Goal: Task Accomplishment & Management: Manage account settings

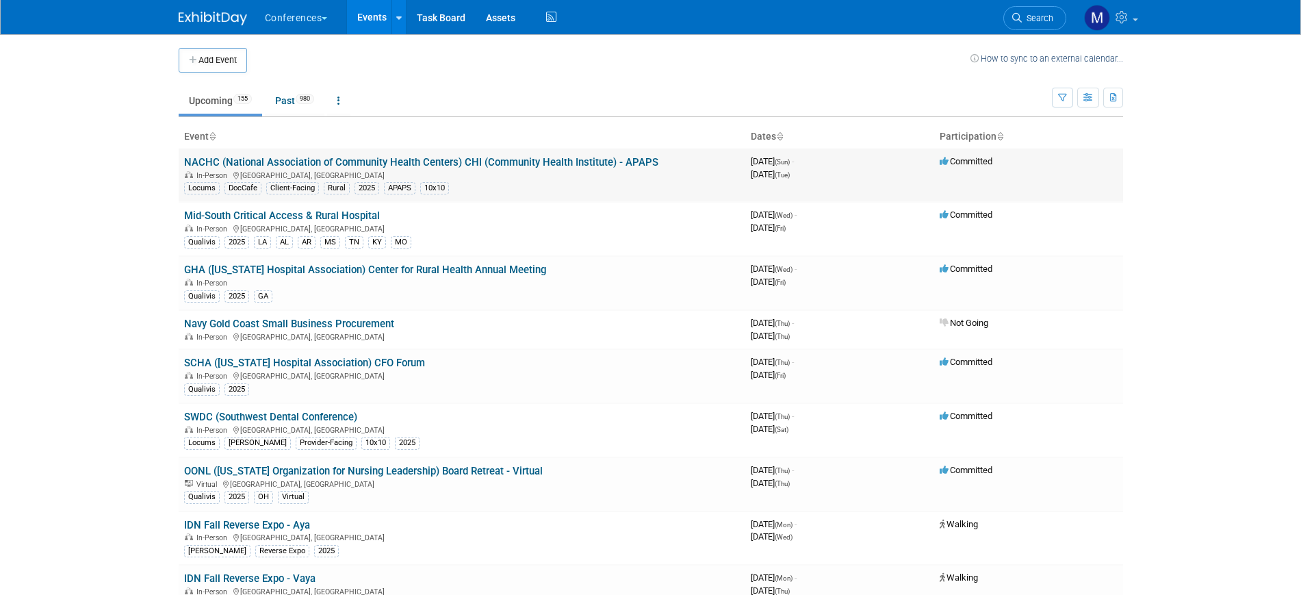
click at [561, 162] on link "NACHC (National Association of Community Health Centers) CHI (Community Health …" at bounding box center [421, 162] width 474 height 12
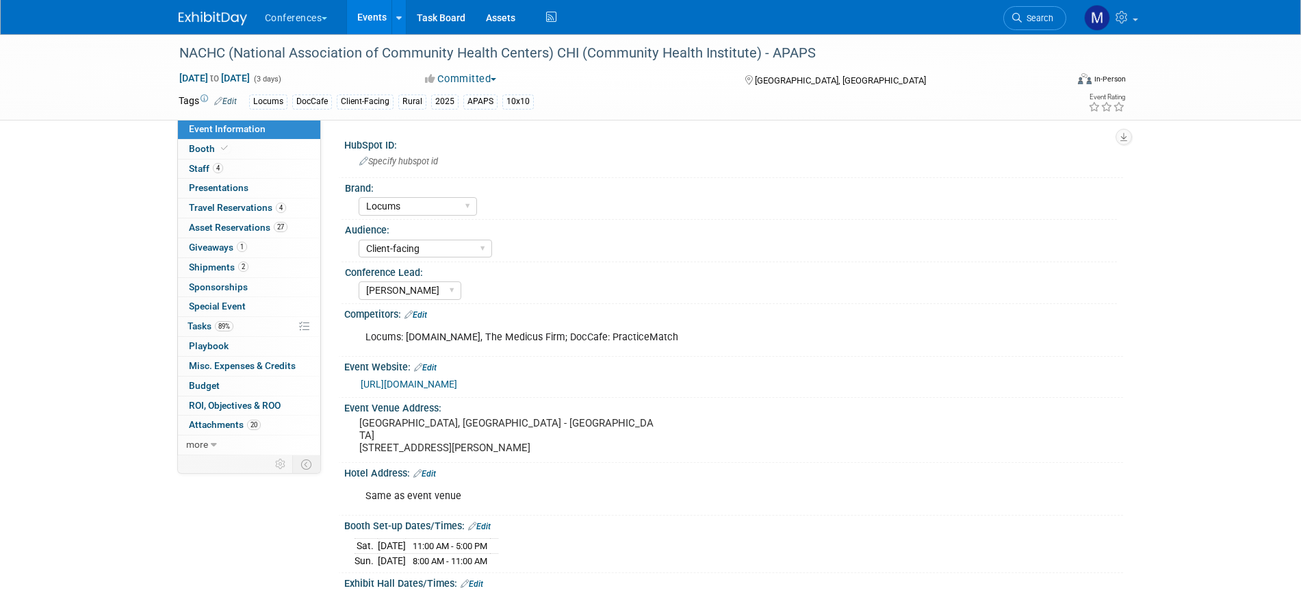
select select "Locums"
select select "Client-facing"
select select "[PERSON_NAME]"
click at [256, 229] on span "Asset Reservations 27" at bounding box center [238, 227] width 99 height 11
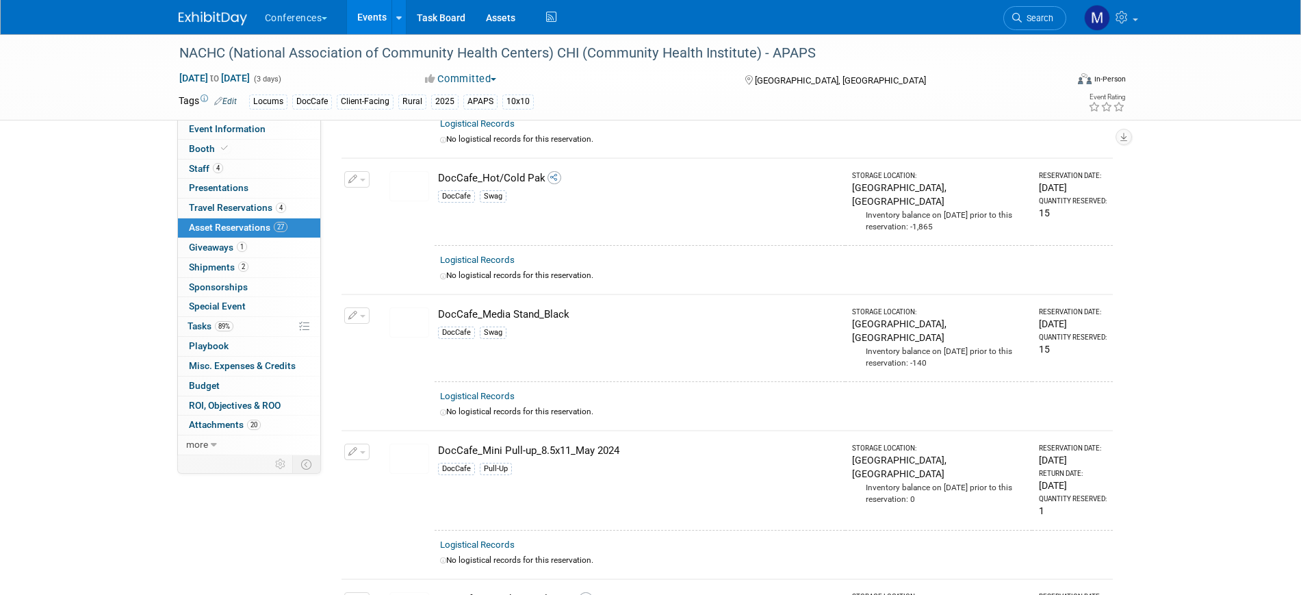
scroll to position [2225, 0]
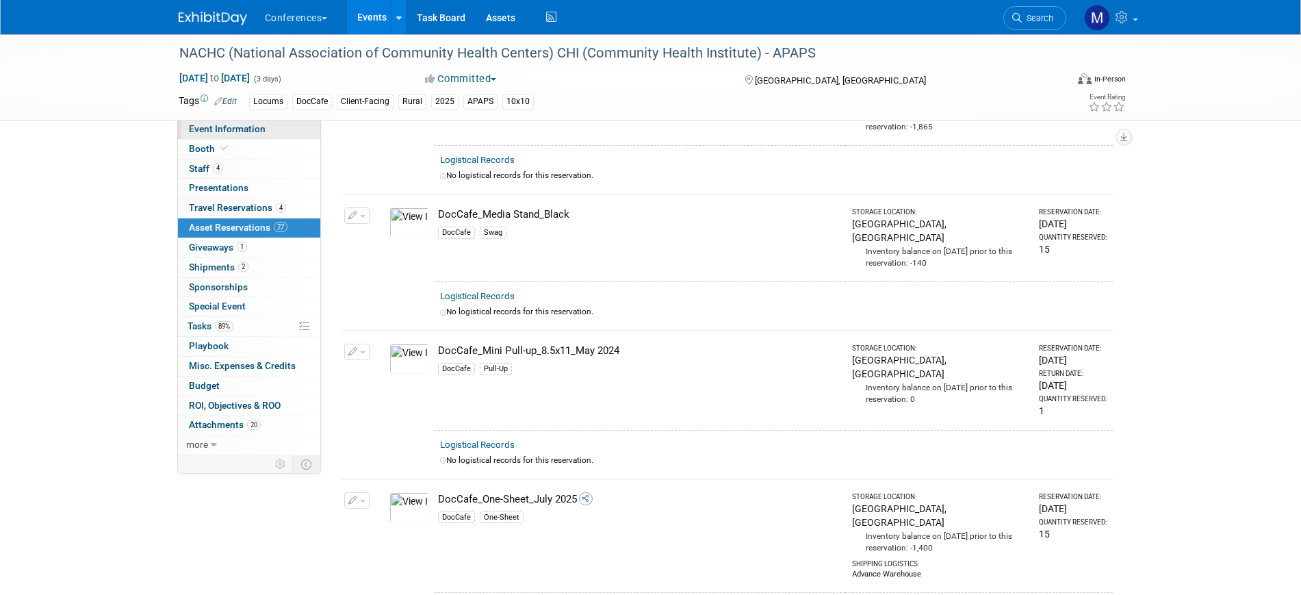
click at [215, 130] on span "Event Information" at bounding box center [227, 128] width 77 height 11
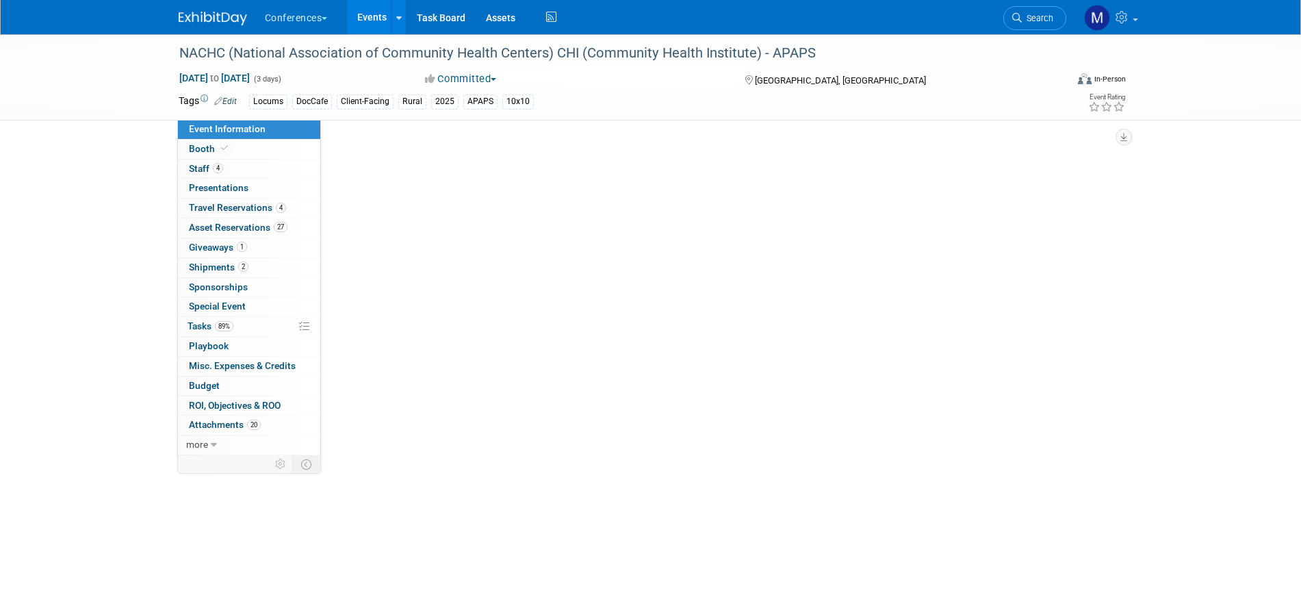
scroll to position [0, 0]
select select "Locums"
select select "Client-facing"
select select "Mel"
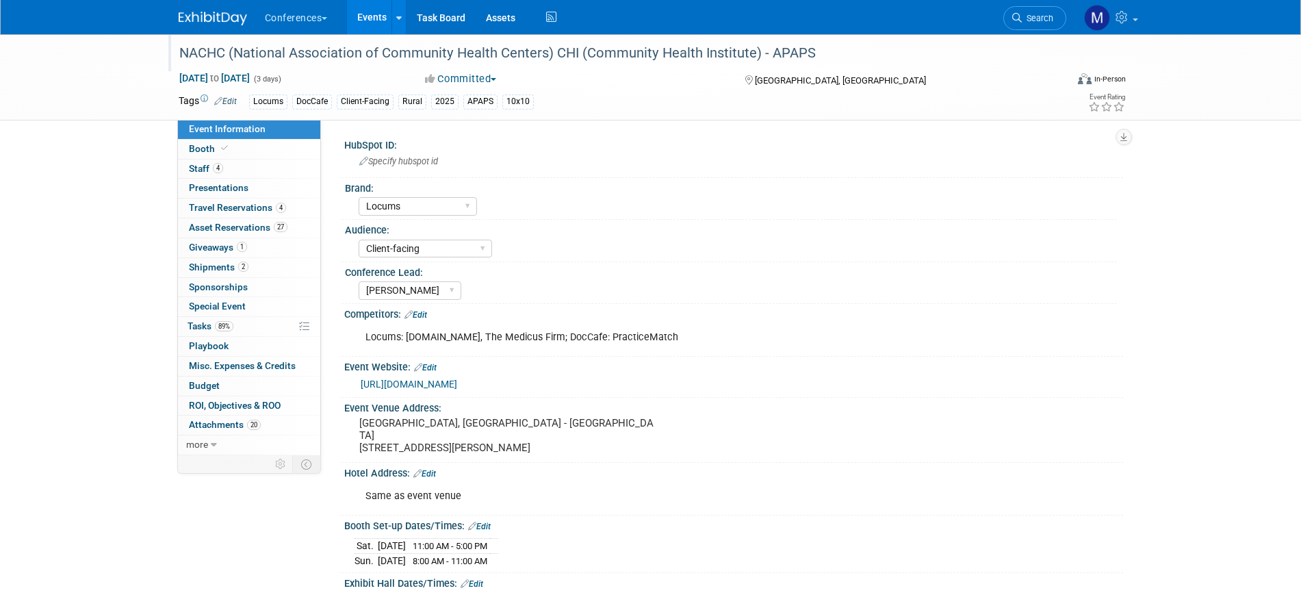
drag, startPoint x: 179, startPoint y: 53, endPoint x: 827, endPoint y: 53, distance: 648.2
click at [827, 53] on div "NACHC (National Association of Community Health Centers) CHI (Community Health …" at bounding box center [610, 53] width 871 height 25
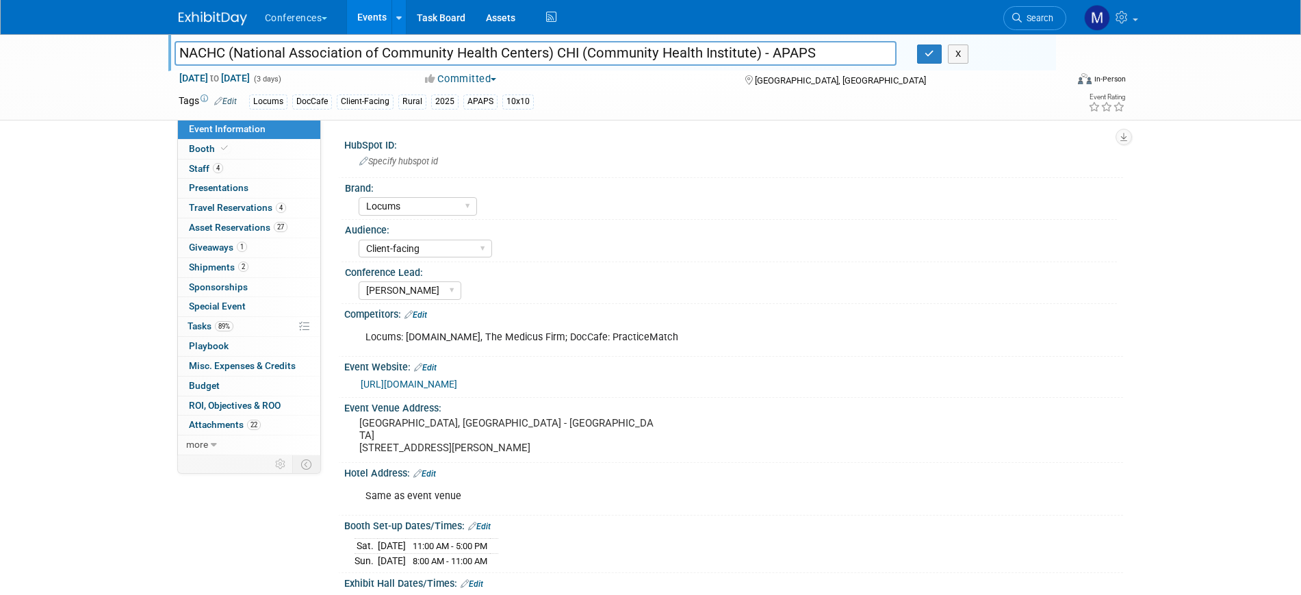
click at [198, 53] on input "NACHC (National Association of Community Health Centers) CHI (Community Health …" at bounding box center [536, 53] width 723 height 24
drag, startPoint x: 930, startPoint y: 51, endPoint x: 916, endPoint y: 31, distance: 24.0
click at [930, 51] on icon "button" at bounding box center [930, 53] width 10 height 9
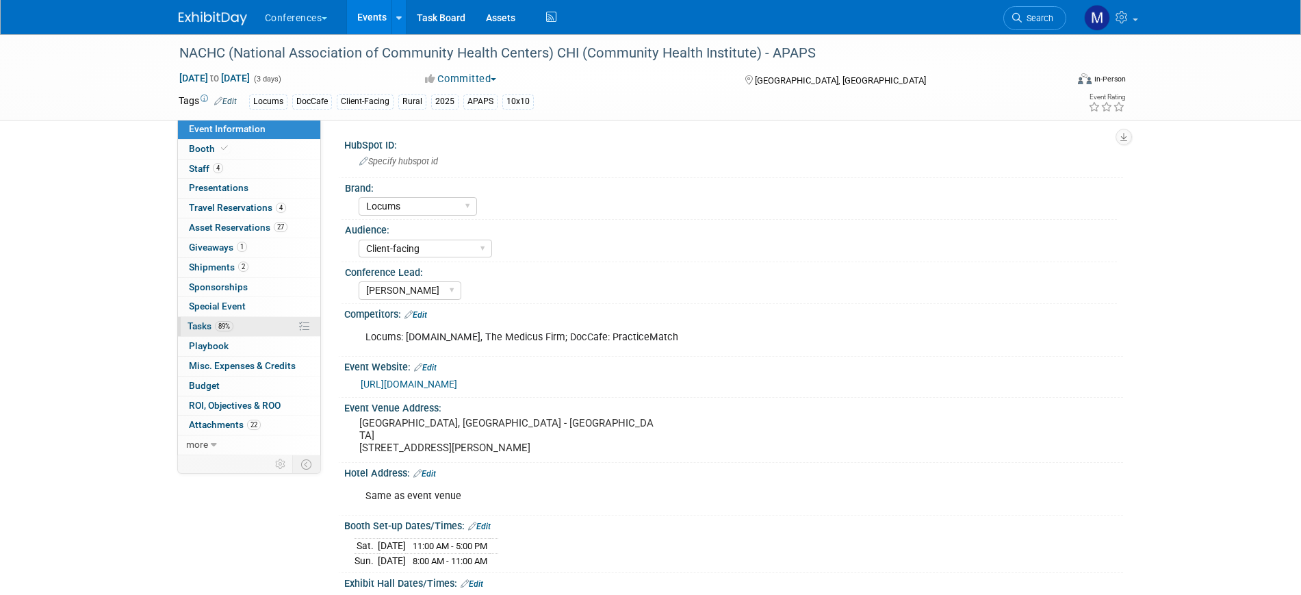
click at [218, 318] on link "89% Tasks 89%" at bounding box center [249, 326] width 142 height 19
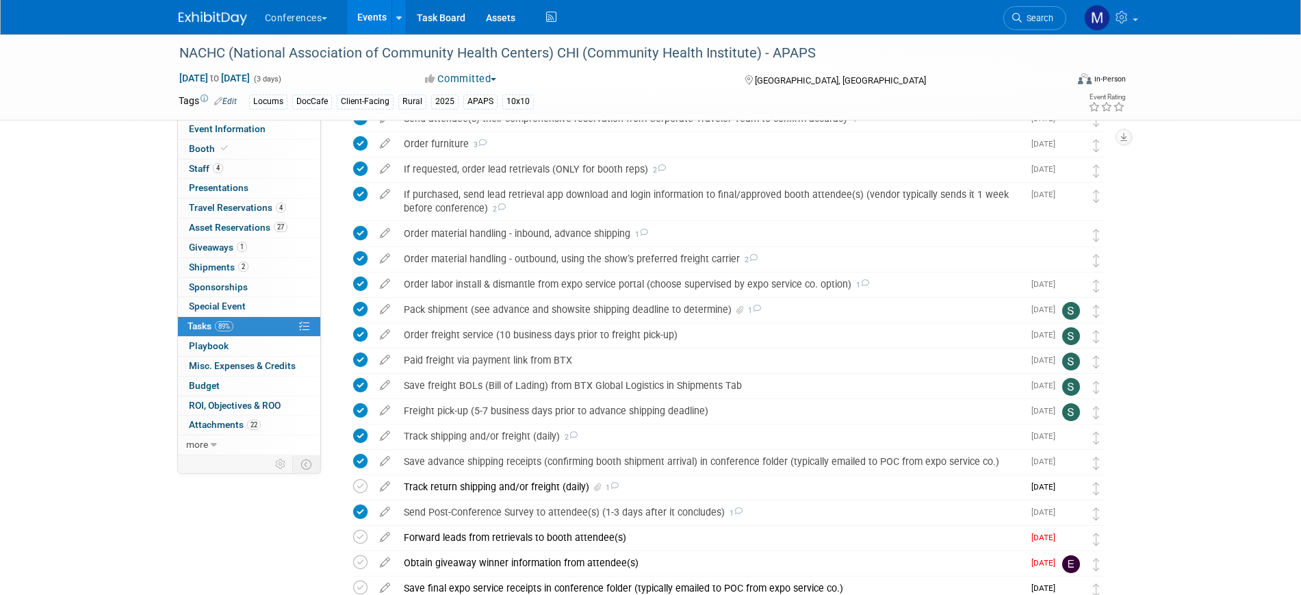
scroll to position [808, 0]
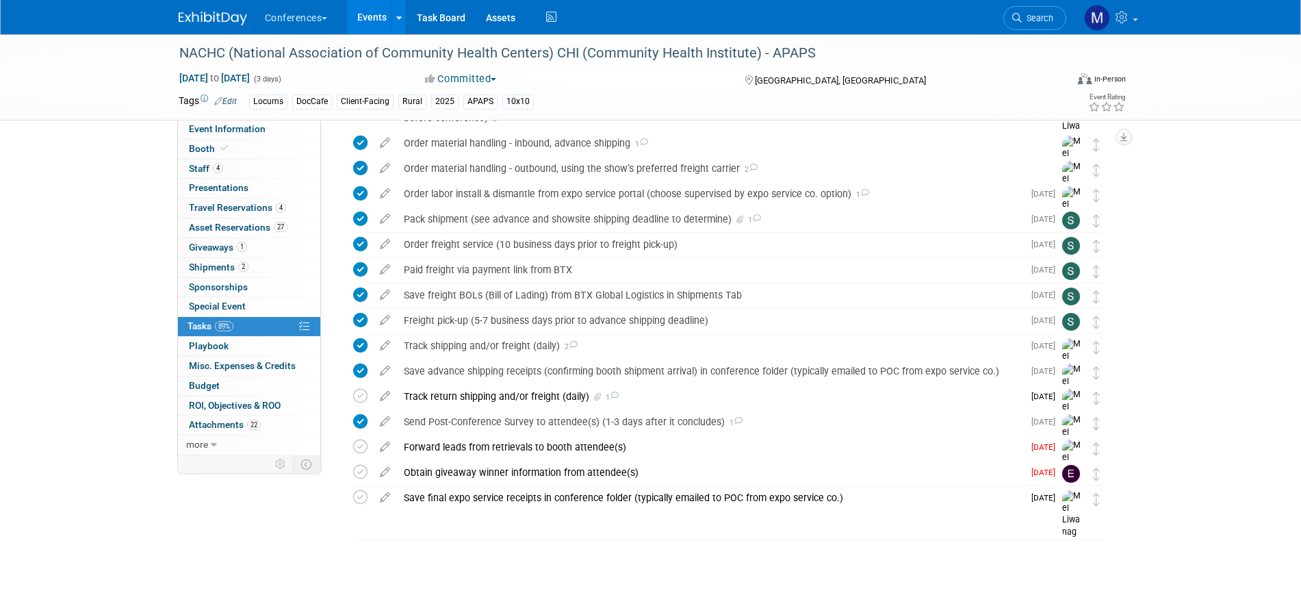
click at [201, 0] on div at bounding box center [221, 12] width 85 height 25
click at [211, 25] on div "Conferences Explore: My Workspaces 2 Go to Workspace: Conferences Marketing Req…" at bounding box center [650, 17] width 965 height 34
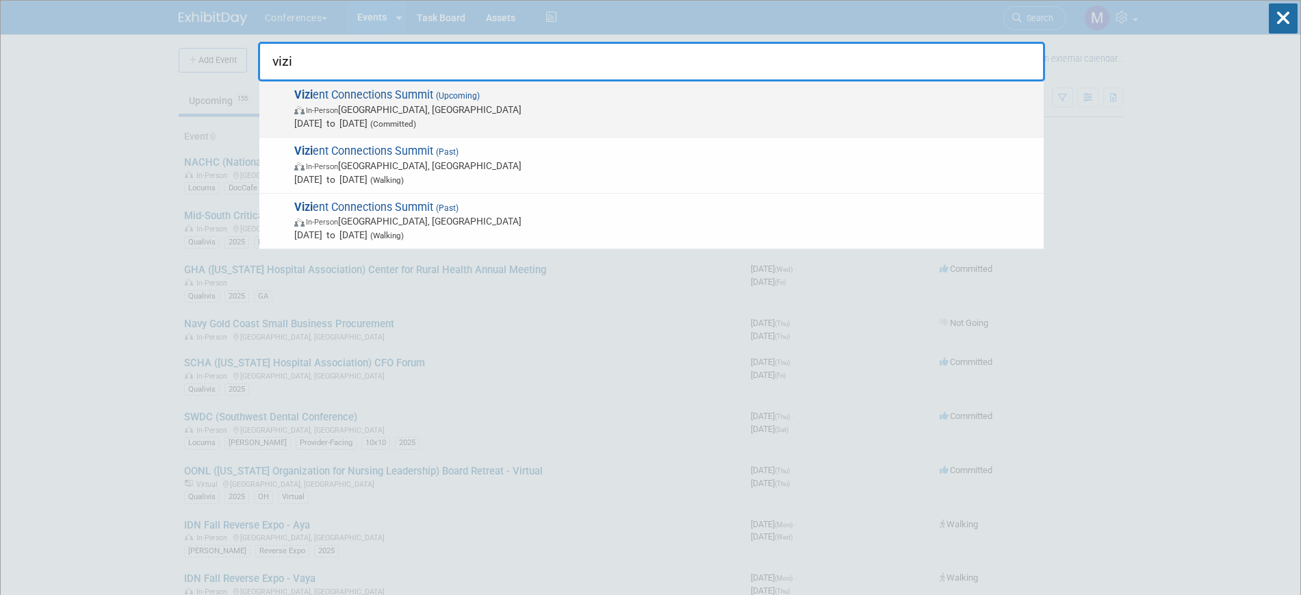
type input "vizi"
click at [475, 102] on span "Vizi ent Connections Summit (Upcoming) In-Person [GEOGRAPHIC_DATA], [GEOGRAPHIC…" at bounding box center [663, 109] width 747 height 42
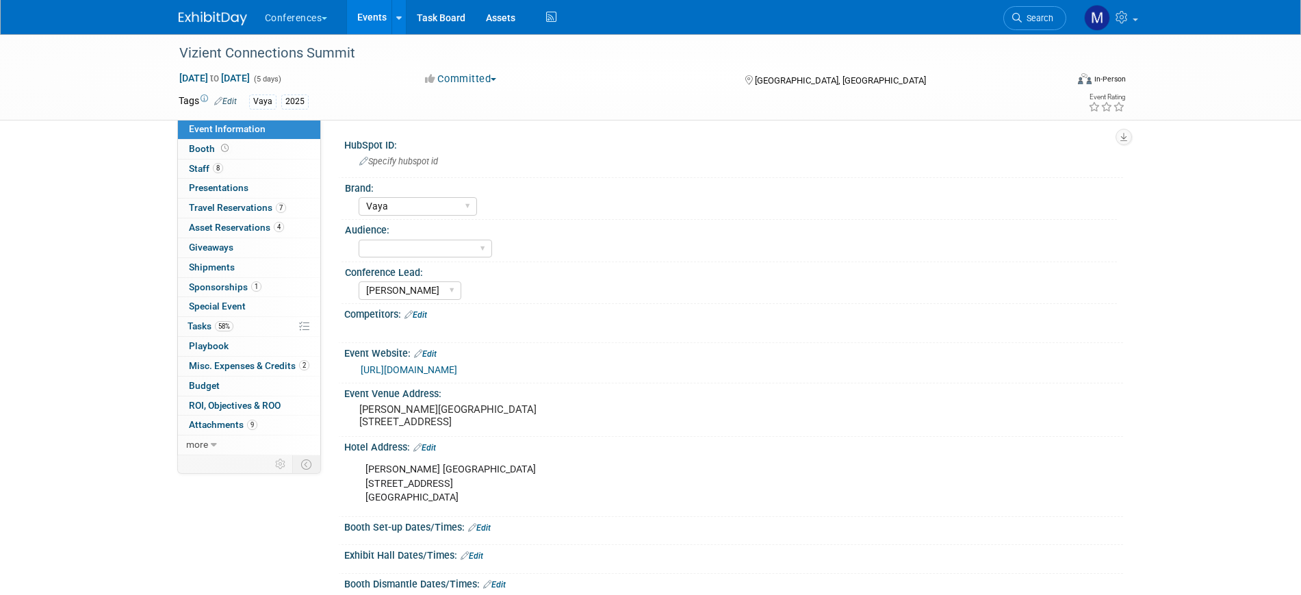
select select "Vaya"
select select "[PERSON_NAME]"
click at [220, 331] on link "58% Tasks 58%" at bounding box center [249, 326] width 142 height 19
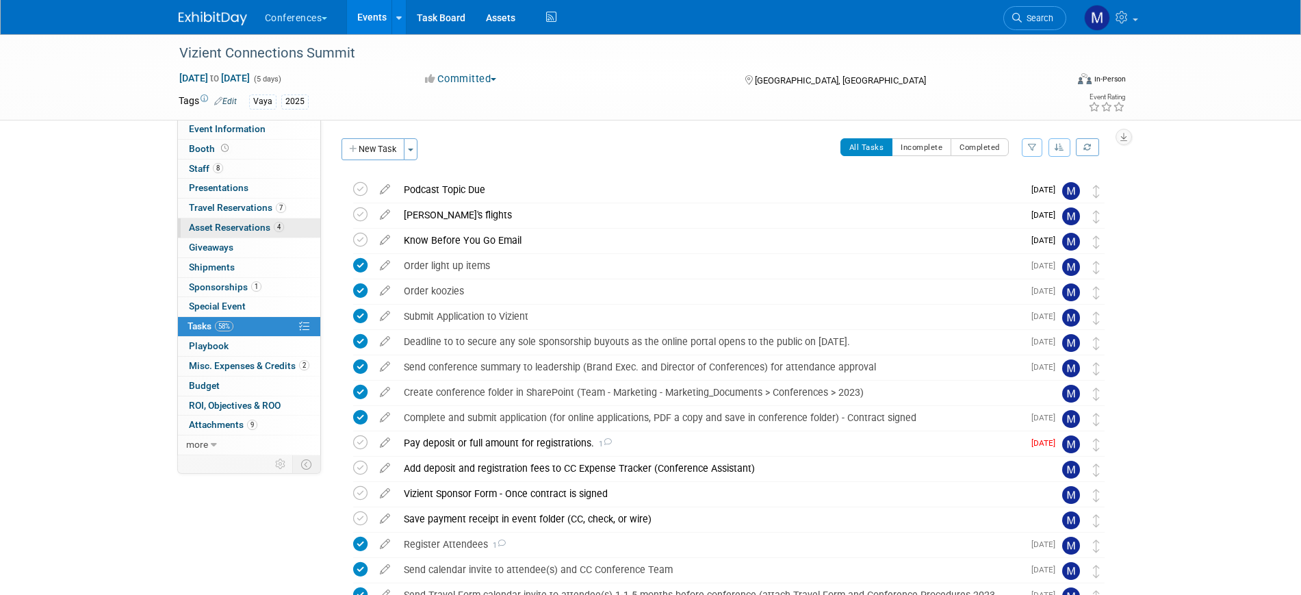
click at [248, 227] on span "Asset Reservations 4" at bounding box center [236, 227] width 95 height 11
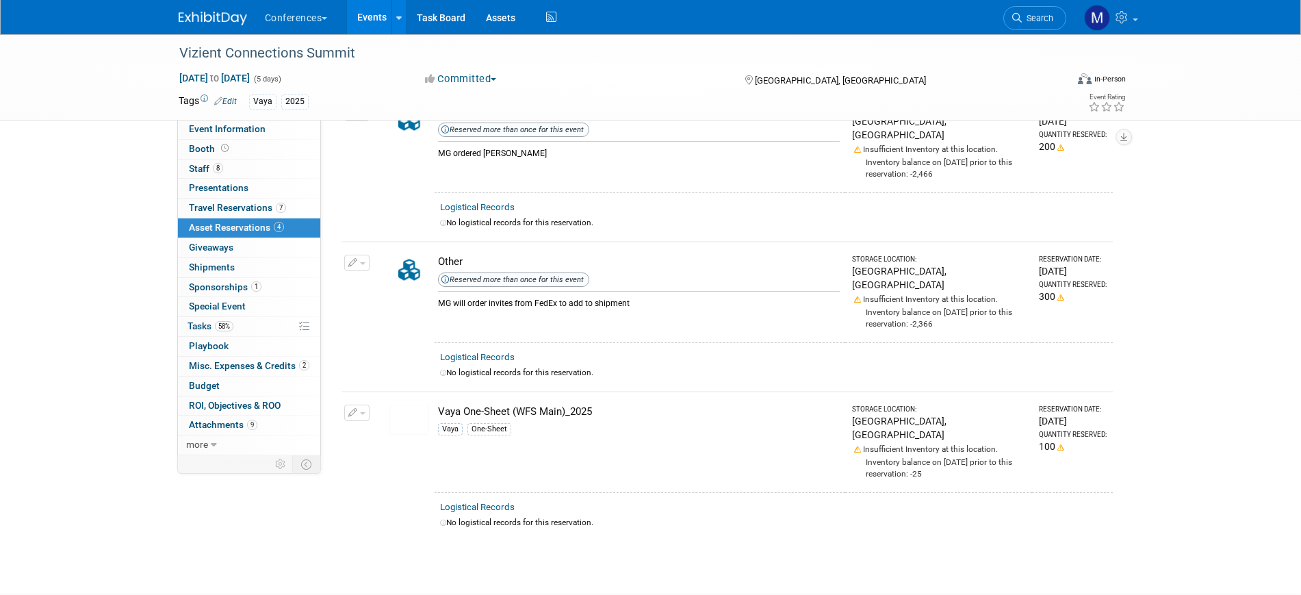
scroll to position [257, 0]
